Goal: Task Accomplishment & Management: Use online tool/utility

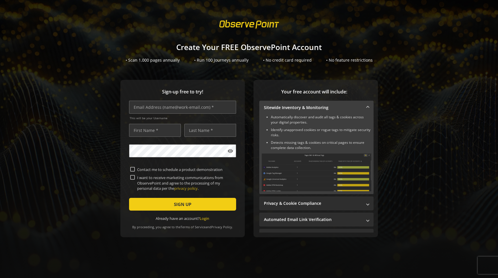
click at [150, 61] on div "• Scan 1,000 pages annually" at bounding box center [153, 60] width 54 height 6
click at [211, 43] on h1 "Create Your FREE ObservePoint Account" at bounding box center [249, 47] width 498 height 8
click at [207, 47] on h1 "Create Your FREE ObservePoint Account" at bounding box center [249, 47] width 498 height 8
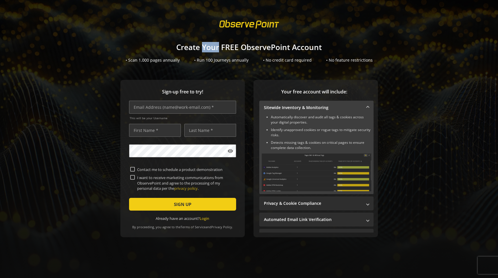
click at [207, 47] on h1 "Create Your FREE ObservePoint Account" at bounding box center [249, 47] width 498 height 8
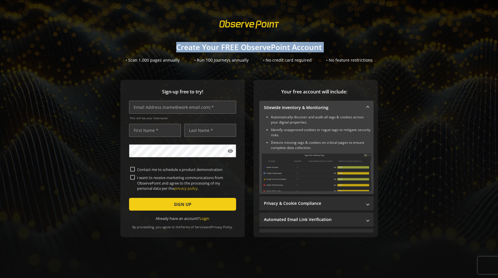
click at [207, 47] on h1 "Create Your FREE ObservePoint Account" at bounding box center [249, 47] width 498 height 8
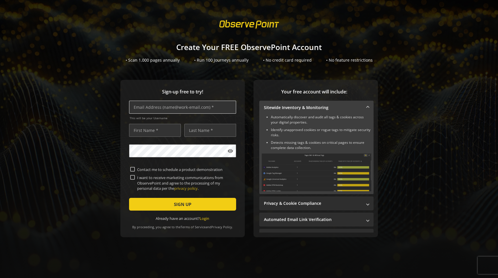
click at [174, 106] on input "text" at bounding box center [182, 107] width 107 height 13
type input "a"
type input "[EMAIL_ADDRESS][DOMAIN_NAME]"
type input "D"
type input "Tya"
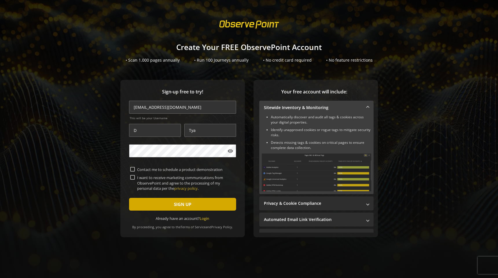
click at [153, 203] on span "submit" at bounding box center [182, 204] width 107 height 14
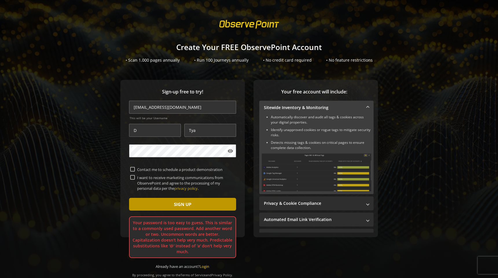
click at [192, 203] on span "submit" at bounding box center [182, 204] width 107 height 14
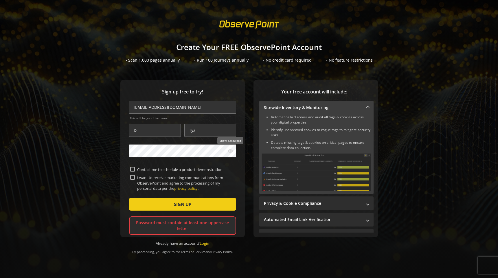
click at [229, 150] on mat-icon "visibility" at bounding box center [230, 151] width 6 height 6
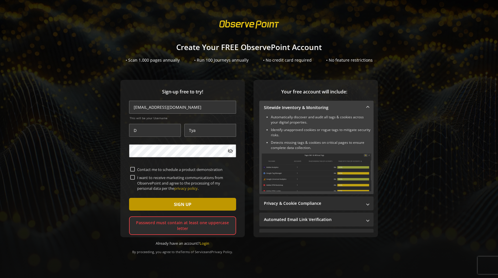
click at [183, 203] on span "SIGN UP" at bounding box center [182, 204] width 17 height 10
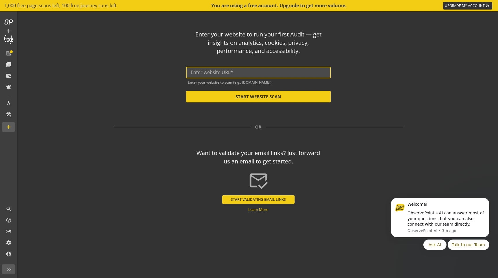
click at [215, 70] on input "text" at bounding box center [258, 72] width 135 height 5
click at [199, 73] on input "luma" at bounding box center [258, 72] width 135 height 5
paste input "[URL][DOMAIN_NAME]"
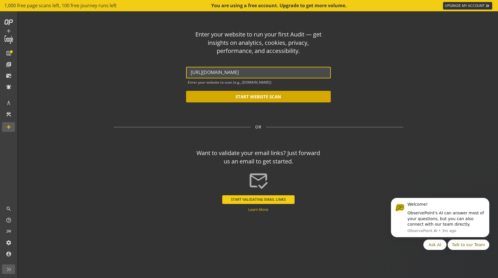
type input "[URL][DOMAIN_NAME]"
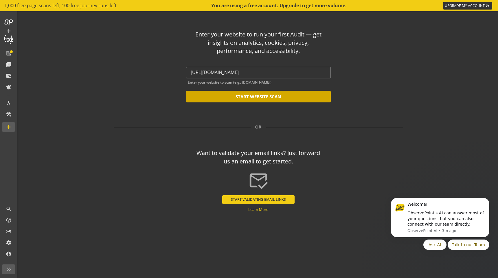
click at [248, 97] on button "START WEBSITE SCAN" at bounding box center [258, 97] width 145 height 12
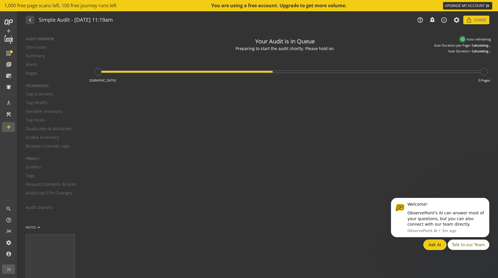
type textarea "Notes can include: -a description of what this audit is validating -changes in …"
click at [485, 199] on button "Dismiss notification" at bounding box center [488, 200] width 8 height 8
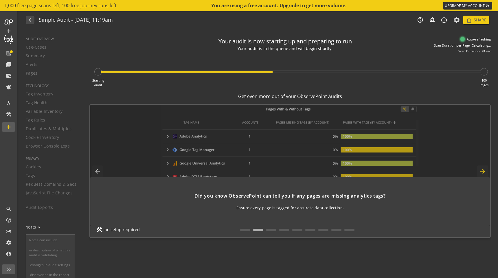
click at [482, 169] on mat-icon "arrow_forward" at bounding box center [483, 171] width 12 height 12
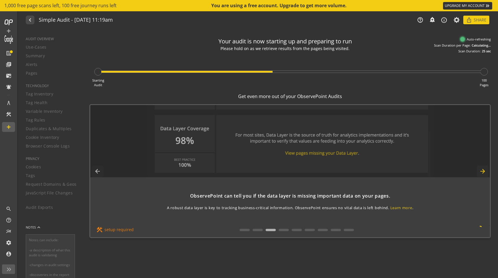
click at [482, 169] on mat-icon "arrow_forward" at bounding box center [483, 171] width 12 height 12
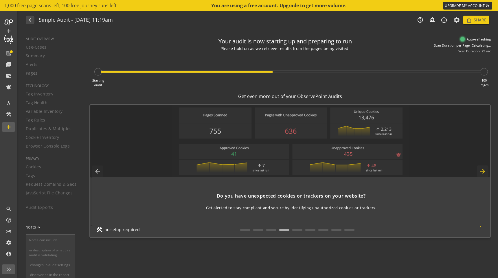
click at [482, 169] on mat-icon "arrow_forward" at bounding box center [483, 171] width 12 height 12
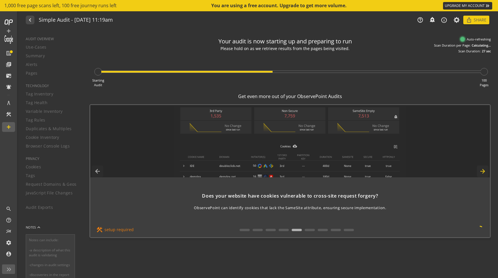
click at [482, 169] on mat-icon "arrow_forward" at bounding box center [483, 171] width 12 height 12
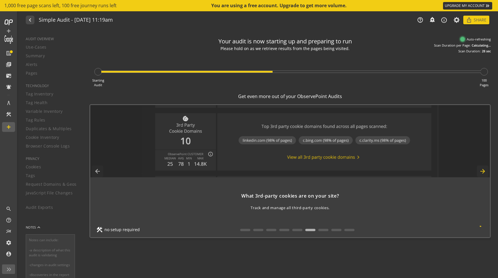
click at [482, 169] on mat-icon "arrow_forward" at bounding box center [483, 171] width 12 height 12
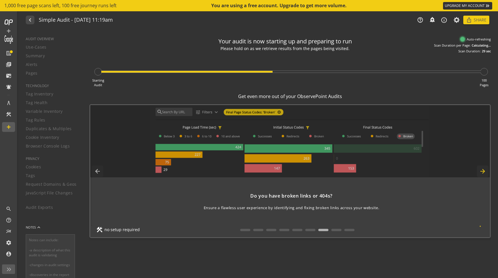
click at [482, 169] on mat-icon "arrow_forward" at bounding box center [483, 171] width 12 height 12
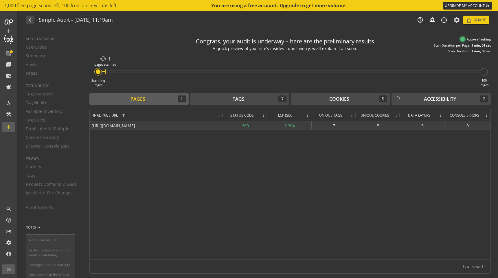
click at [423, 126] on div "5" at bounding box center [422, 125] width 44 height 8
click at [378, 125] on div "5" at bounding box center [378, 125] width 44 height 8
click at [333, 126] on div "7" at bounding box center [334, 125] width 44 height 8
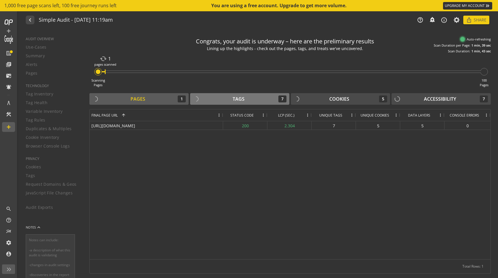
click at [236, 99] on div "Tags" at bounding box center [239, 99] width 12 height 7
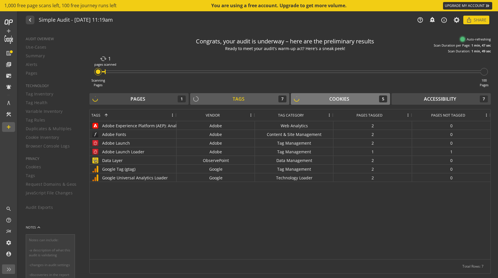
click at [330, 100] on div "Cookies" at bounding box center [339, 99] width 20 height 7
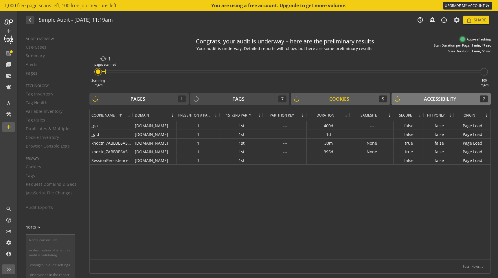
click at [430, 102] on div "Accessibility 7" at bounding box center [440, 98] width 93 height 7
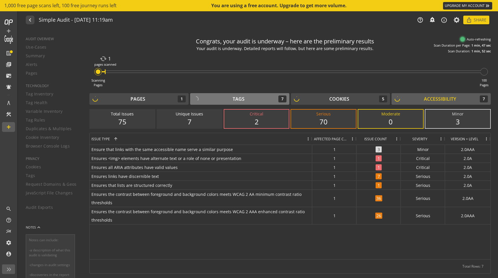
click at [242, 98] on div "Tags" at bounding box center [239, 99] width 12 height 7
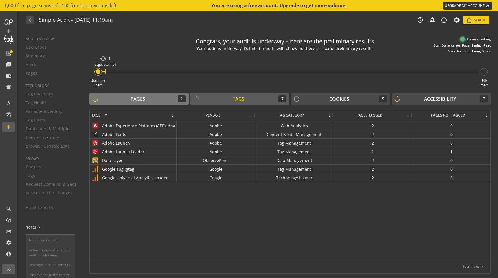
click at [163, 94] on button "Pages 1" at bounding box center [138, 99] width 99 height 12
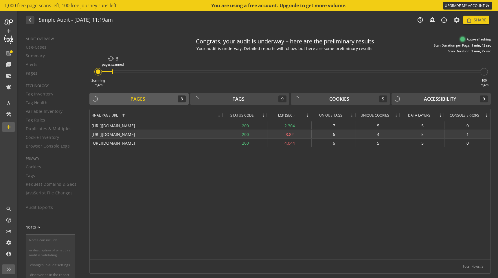
click at [183, 133] on div "[URL][DOMAIN_NAME]" at bounding box center [156, 134] width 133 height 8
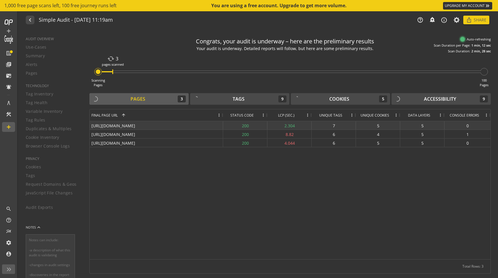
click at [181, 124] on div "[URL][DOMAIN_NAME]" at bounding box center [156, 125] width 133 height 8
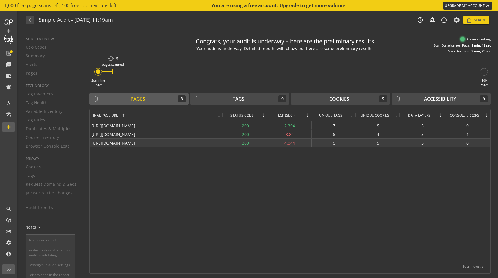
click at [181, 142] on div "[URL][DOMAIN_NAME]" at bounding box center [156, 143] width 133 height 8
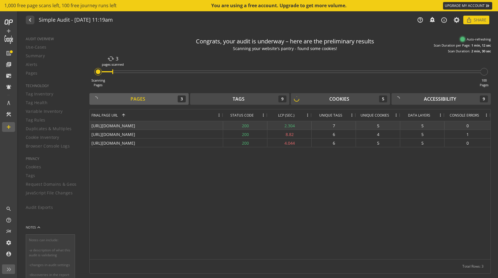
click at [291, 126] on div "2.304" at bounding box center [289, 125] width 44 height 8
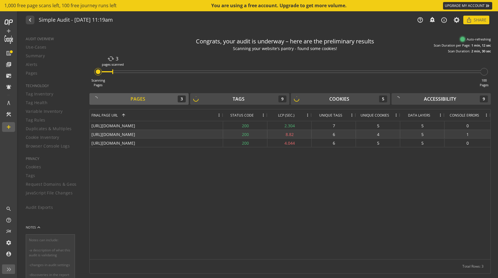
click at [289, 135] on div "8.82" at bounding box center [289, 134] width 44 height 8
click at [289, 147] on div "4.044" at bounding box center [289, 143] width 44 height 8
click at [288, 247] on div "[URL][DOMAIN_NAME] 200 2.304 7 5 5 0 [URL][DOMAIN_NAME] 200 8.82 6 4 5 1 [URL][…" at bounding box center [290, 190] width 401 height 138
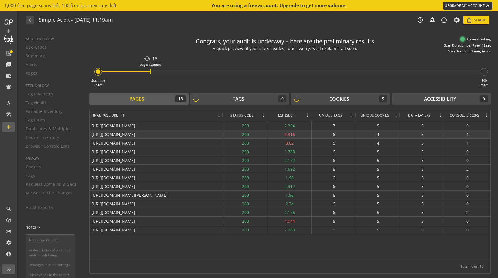
click at [282, 132] on div "9.316" at bounding box center [289, 134] width 44 height 8
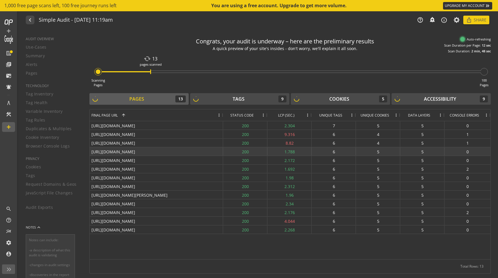
click at [275, 154] on div "1.788" at bounding box center [289, 151] width 44 height 8
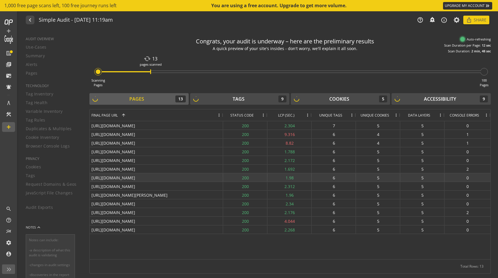
click at [264, 191] on div "200" at bounding box center [245, 195] width 44 height 8
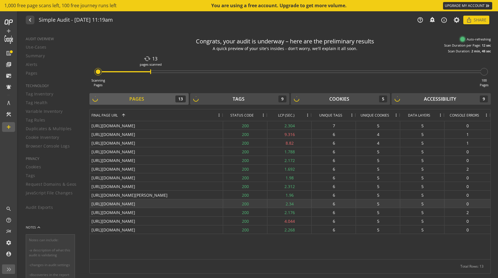
click at [257, 201] on div "200" at bounding box center [245, 203] width 44 height 8
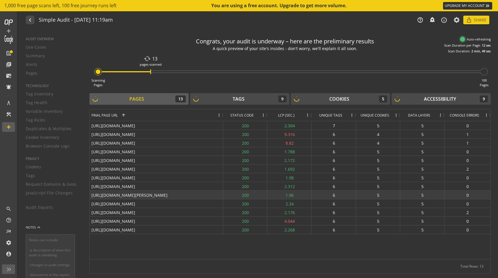
click at [186, 197] on div "[URL][DOMAIN_NAME][PERSON_NAME]" at bounding box center [156, 195] width 133 height 8
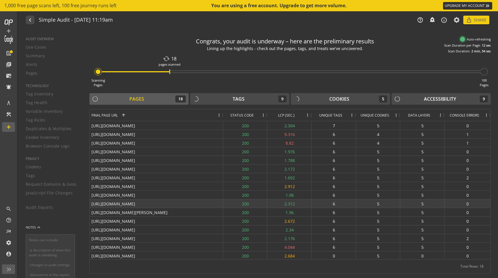
scroll to position [18, 0]
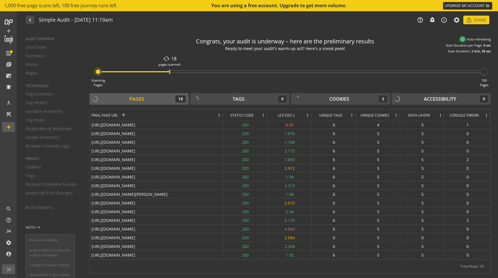
click at [34, 63] on div "AUDIT OVERVIEW Use-Cases Summary Alerts Pages TECHNOLOGY Tag Inventory Tag Heal…" at bounding box center [51, 154] width 64 height 248
click at [35, 52] on div "AUDIT OVERVIEW Use-Cases Summary Alerts Pages TECHNOLOGY Tag Inventory Tag Heal…" at bounding box center [51, 154] width 64 height 248
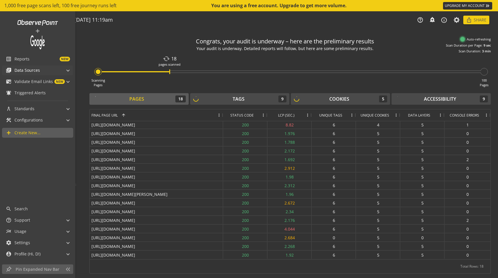
click at [24, 71] on span "Data Sources" at bounding box center [26, 70] width 25 height 6
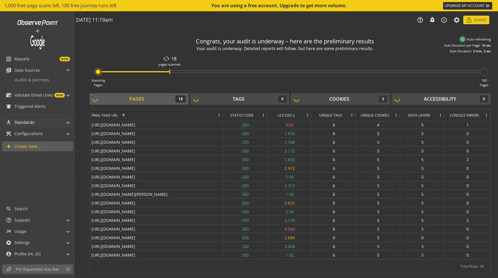
click at [31, 124] on span "Standards" at bounding box center [24, 122] width 20 height 6
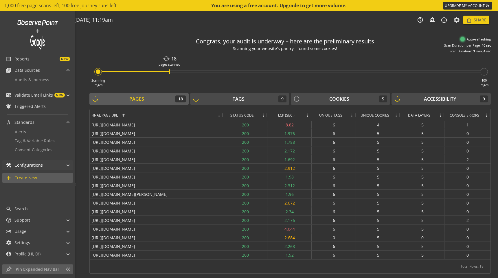
click at [36, 164] on span "Configurations" at bounding box center [28, 165] width 28 height 6
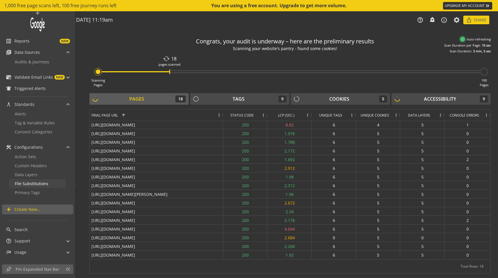
scroll to position [32, 0]
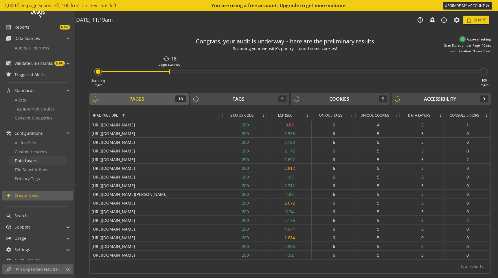
click at [34, 162] on span "Data Layers" at bounding box center [26, 160] width 23 height 5
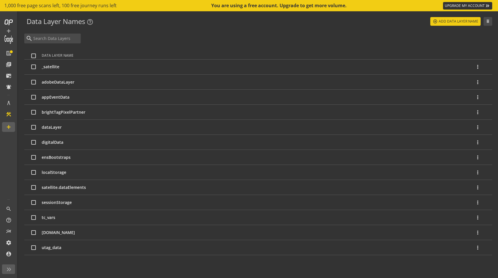
click at [33, 81] on input "checkbox" at bounding box center [33, 82] width 5 height 5
checkbox input "true"
click at [477, 82] on mat-icon "more_vert" at bounding box center [478, 82] width 6 height 6
click at [461, 97] on mat-icon "edit" at bounding box center [463, 98] width 7 height 7
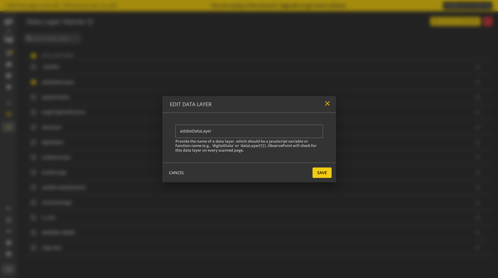
click at [326, 103] on mat-icon "close" at bounding box center [327, 104] width 8 height 8
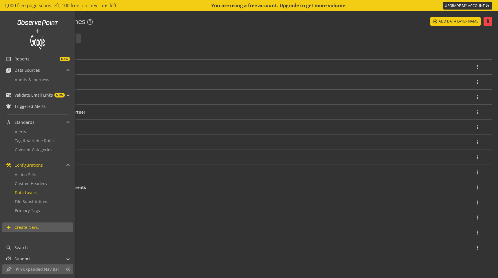
click at [5, 52] on div "add list_alt Reports NEW library_books Data Sources Audits & Journeys mark_emai…" at bounding box center [37, 123] width 75 height 224
click at [19, 61] on span "Reports" at bounding box center [21, 59] width 15 height 6
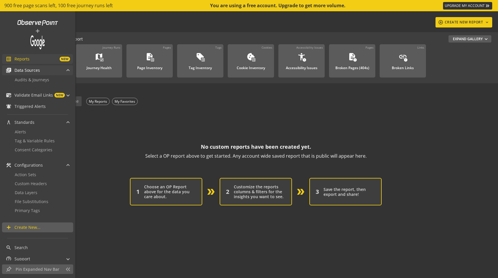
click at [31, 69] on span "Data Sources" at bounding box center [26, 70] width 25 height 6
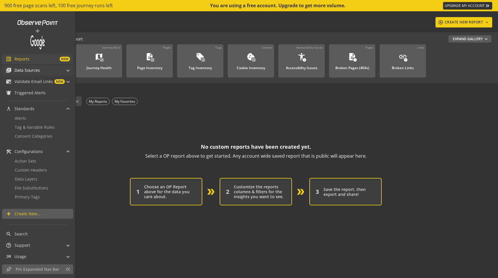
click at [31, 69] on span "Data Sources" at bounding box center [26, 70] width 25 height 6
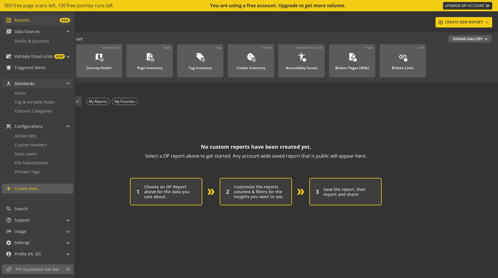
click at [31, 79] on div "architecture Standards" at bounding box center [20, 84] width 29 height 10
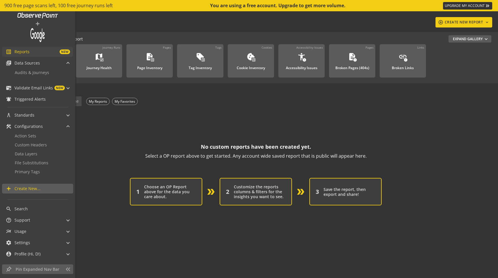
scroll to position [7, 0]
click at [30, 72] on span "Audits & Journeys" at bounding box center [32, 72] width 34 height 5
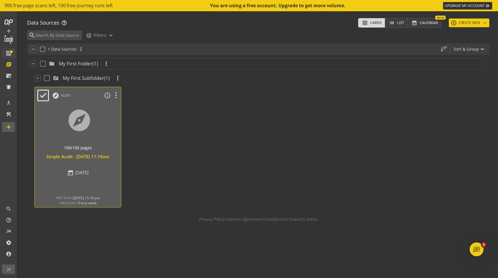
click at [80, 129] on div at bounding box center [78, 127] width 91 height 49
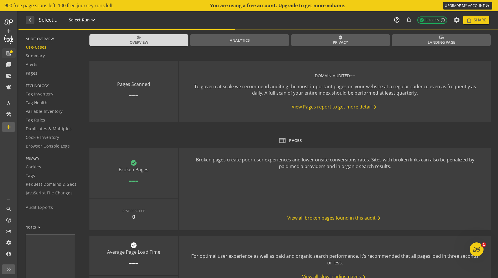
type textarea "Notes can include: -a description of what this audit is validating -changes in …"
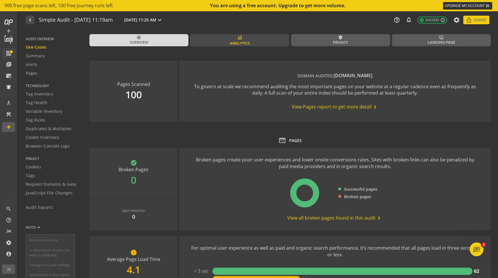
click at [230, 45] on span "Analytics" at bounding box center [240, 42] width 20 height 5
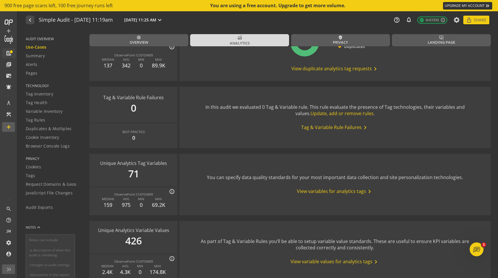
scroll to position [658, 0]
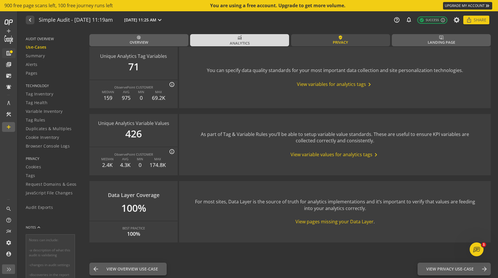
click at [321, 36] on link "verified_user Privacy" at bounding box center [340, 40] width 99 height 12
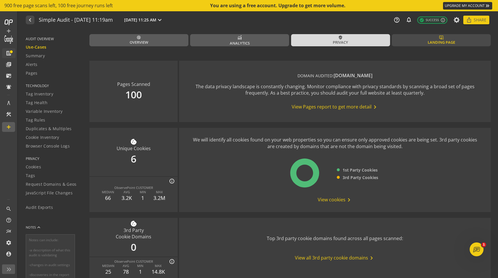
click at [409, 37] on link "important_devices Landing Page" at bounding box center [441, 40] width 99 height 12
